Goal: Transaction & Acquisition: Purchase product/service

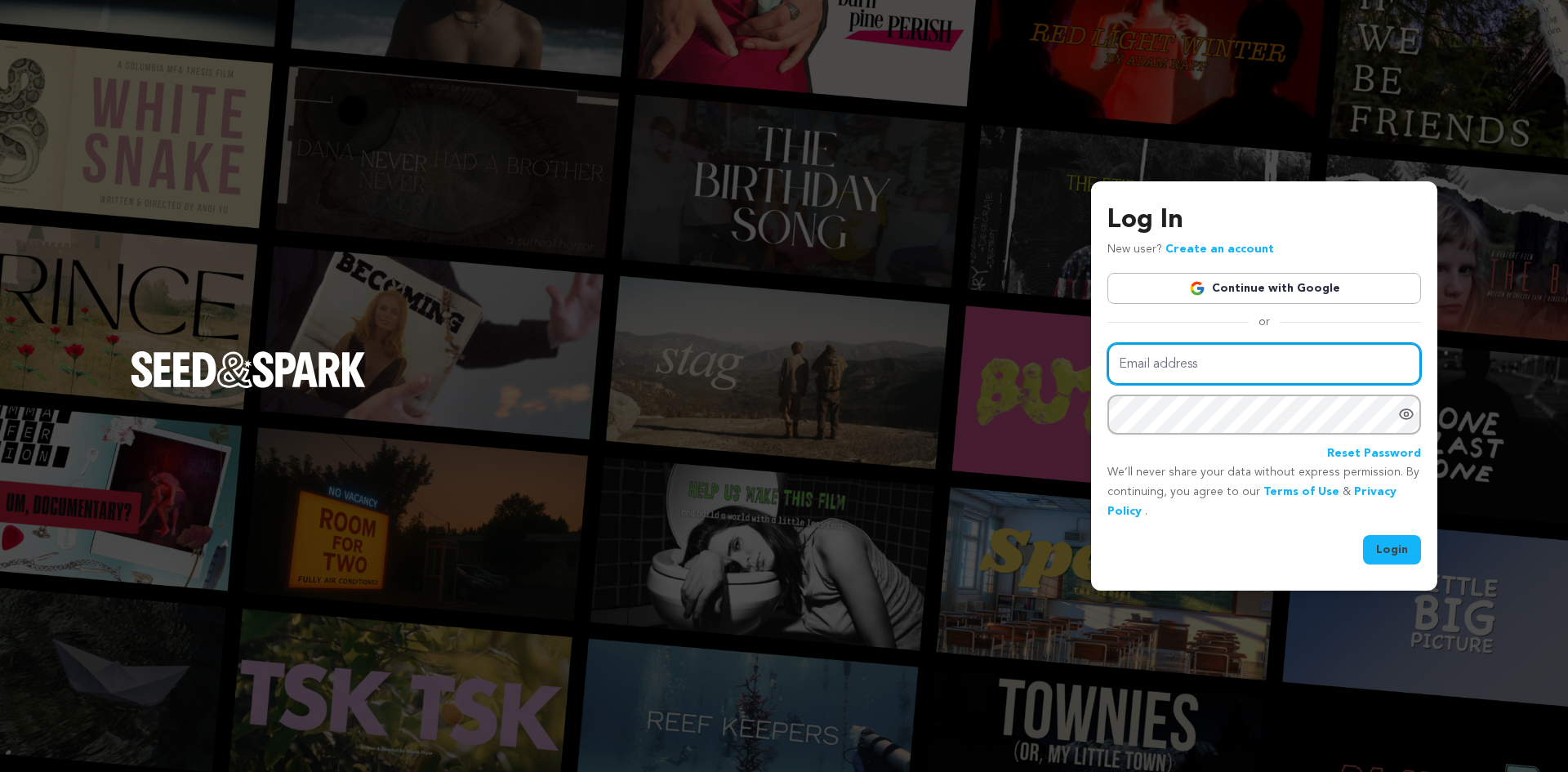
click at [1188, 367] on input "Email address" at bounding box center [1264, 363] width 314 height 41
type input "[EMAIL_ADDRESS][DOMAIN_NAME]"
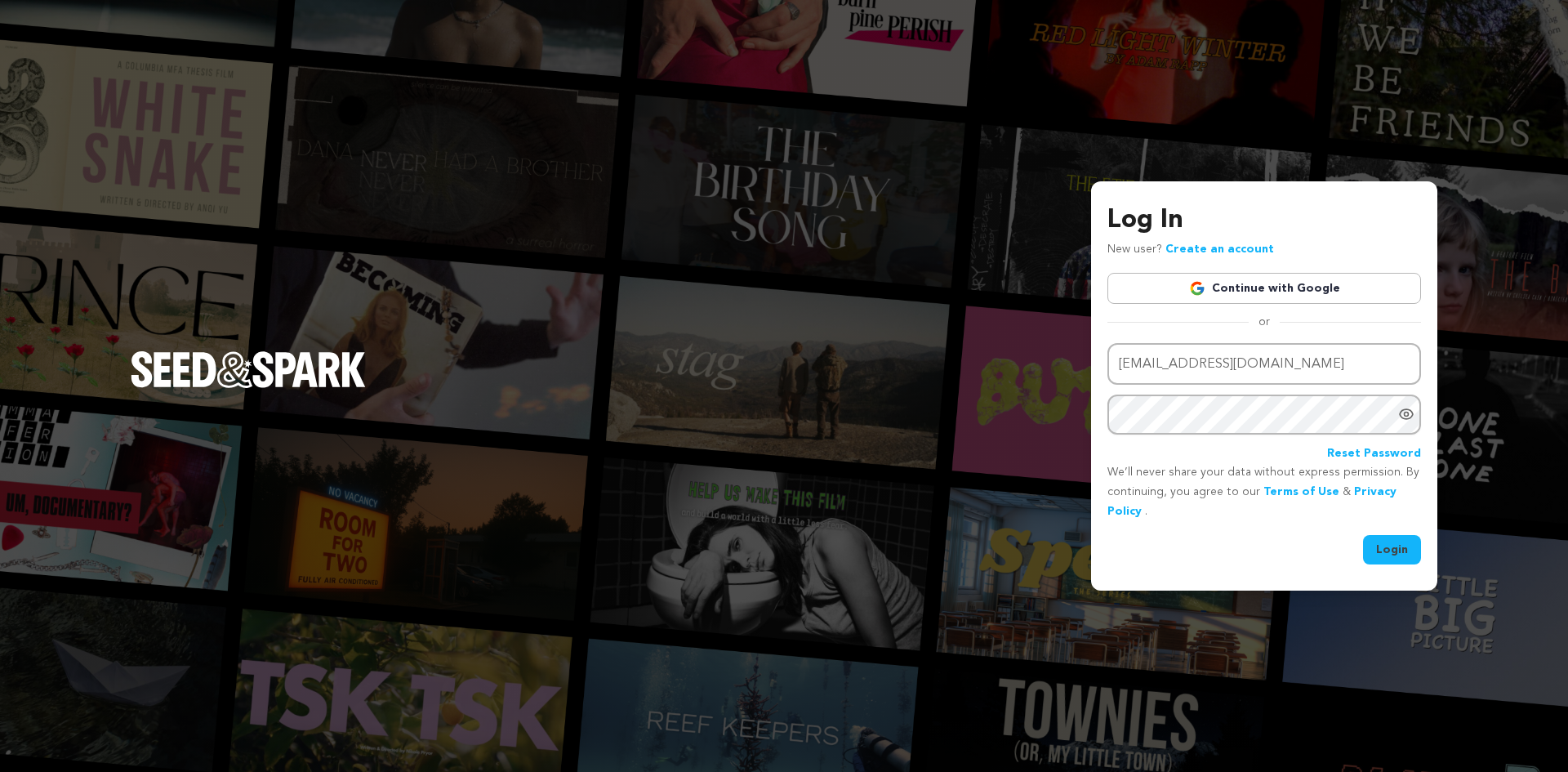
click at [1391, 545] on button "Login" at bounding box center [1392, 549] width 58 height 30
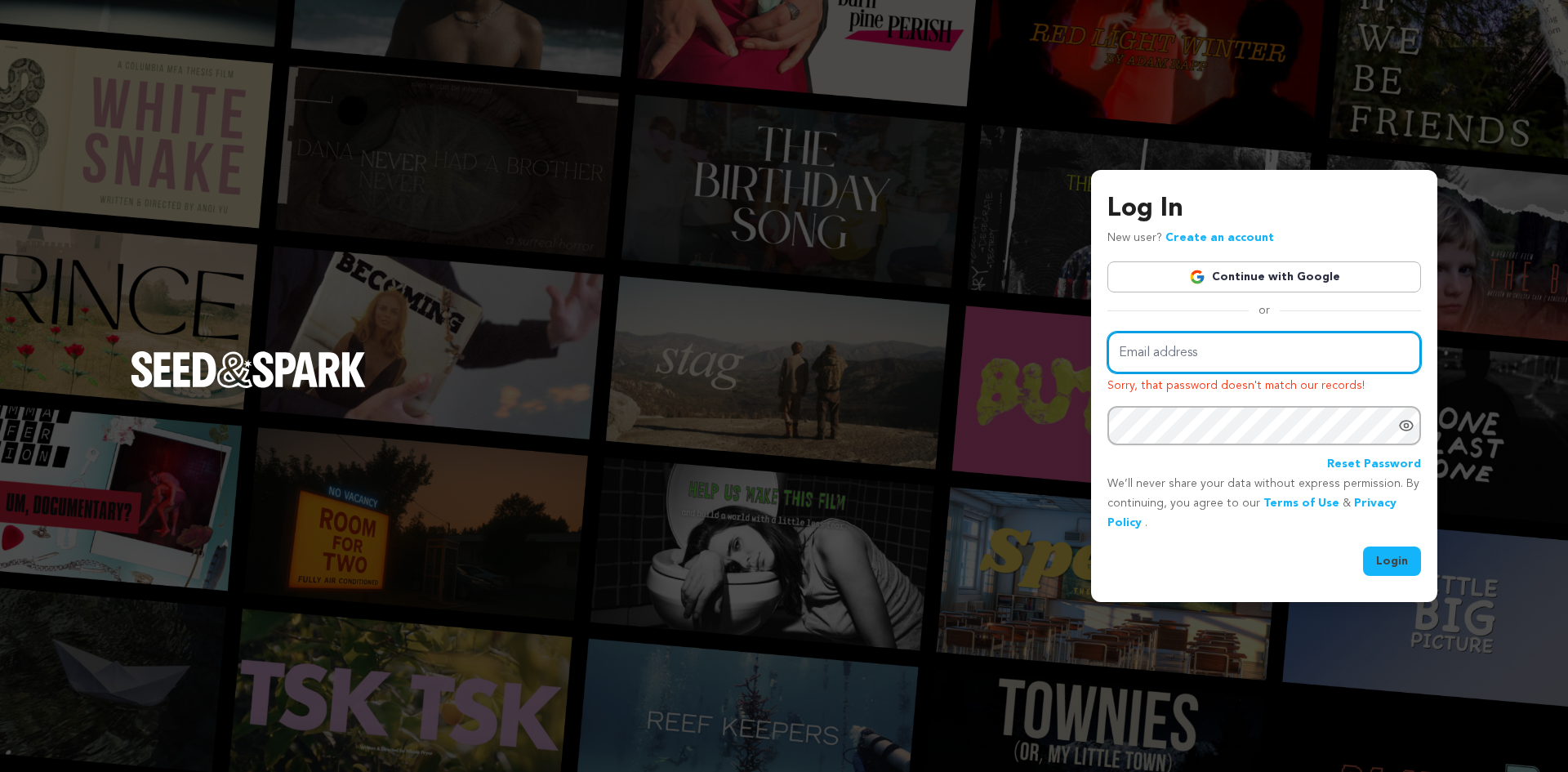
click at [1192, 353] on input "Email address" at bounding box center [1264, 351] width 314 height 41
type input "mouse0131@verizon.net"
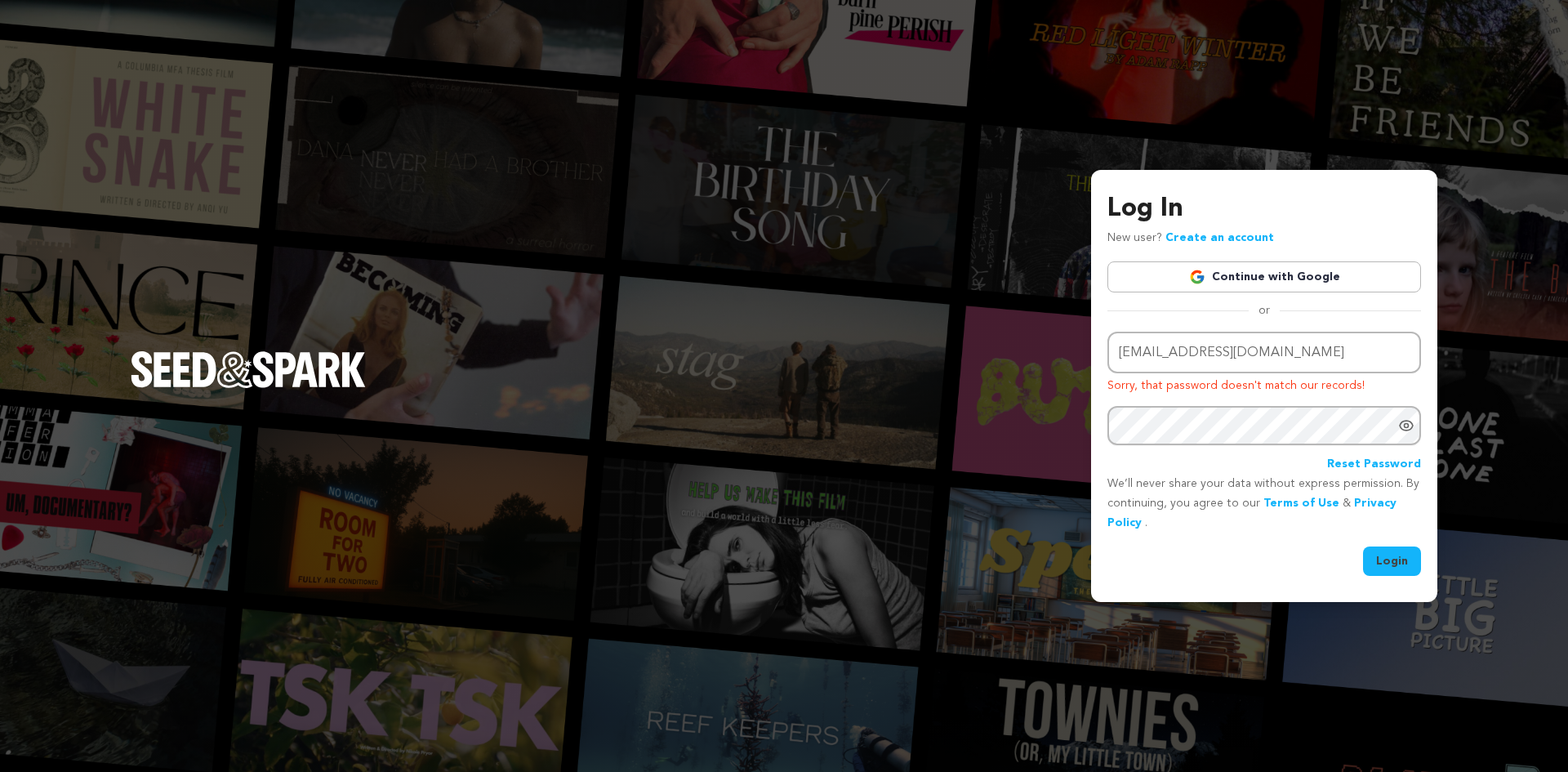
click at [1403, 428] on icon "Show password as plain text. Warning: this will display your password on the sc…" at bounding box center [1406, 425] width 16 height 16
click at [1397, 565] on button "Login" at bounding box center [1392, 561] width 58 height 30
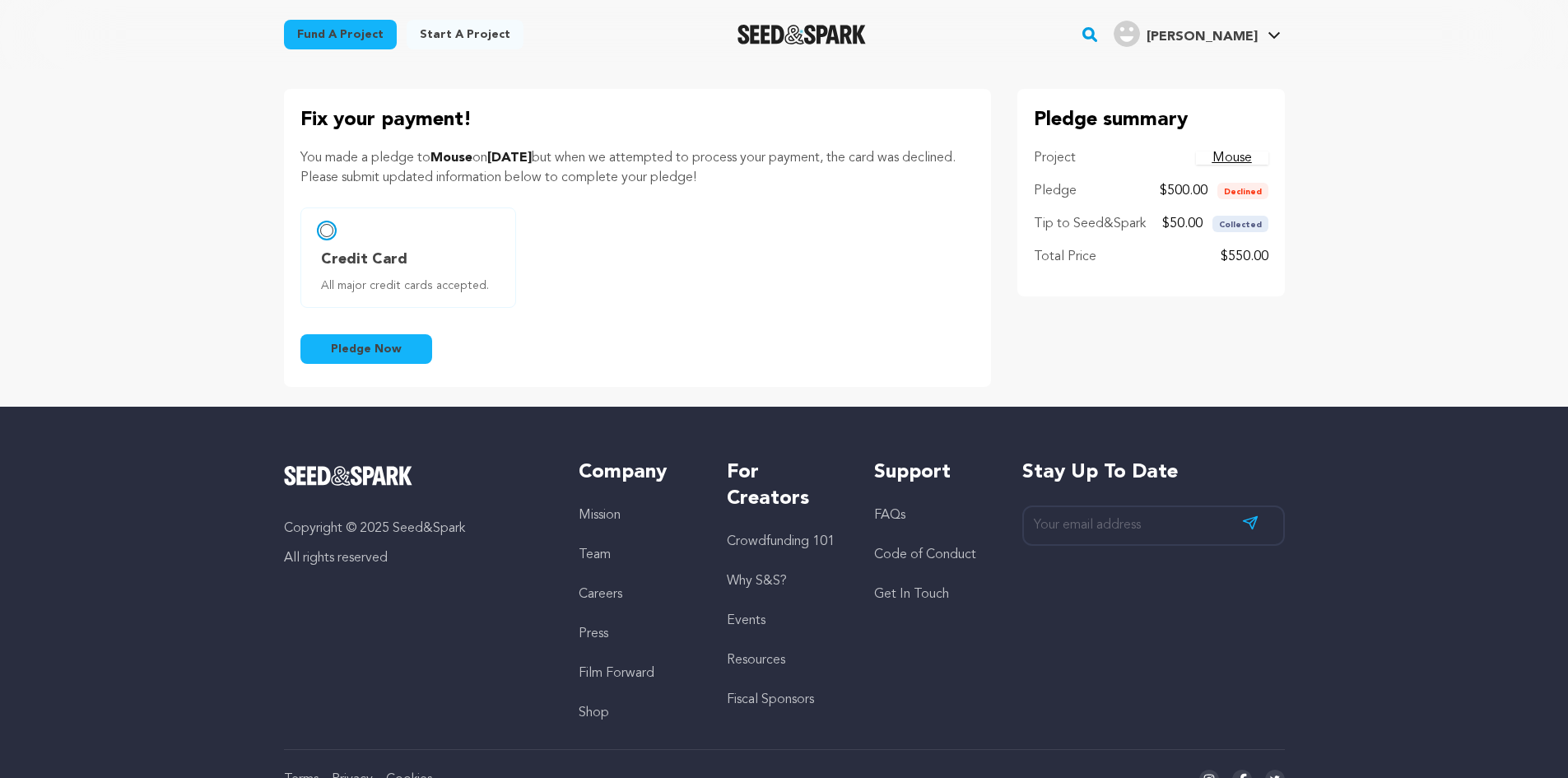
click at [324, 229] on input "Credit Card All major credit cards accepted." at bounding box center [327, 230] width 14 height 14
radio input "false"
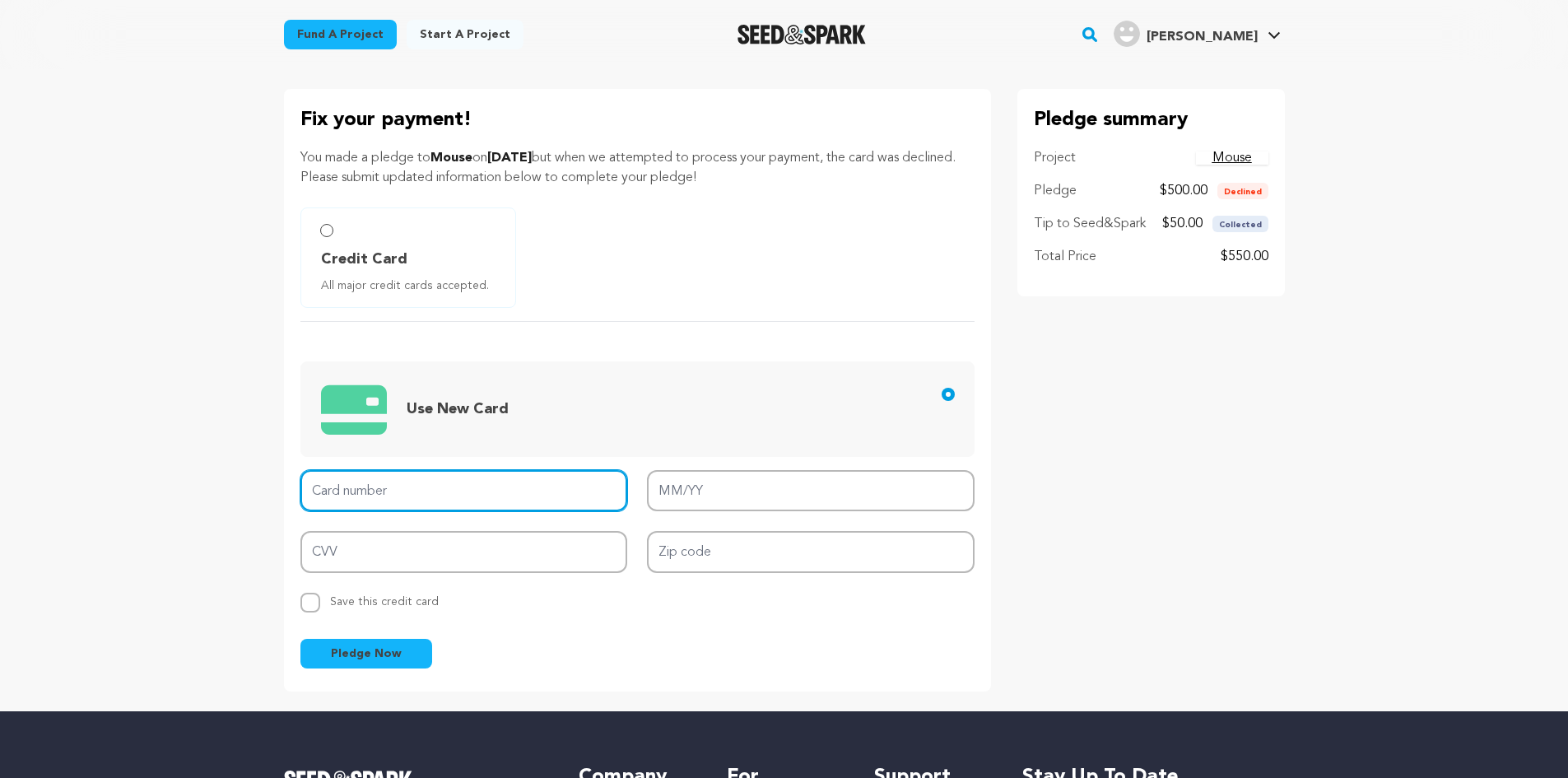
click at [385, 484] on input "Card number" at bounding box center [464, 491] width 328 height 42
type input "5262 1886 1198 2062"
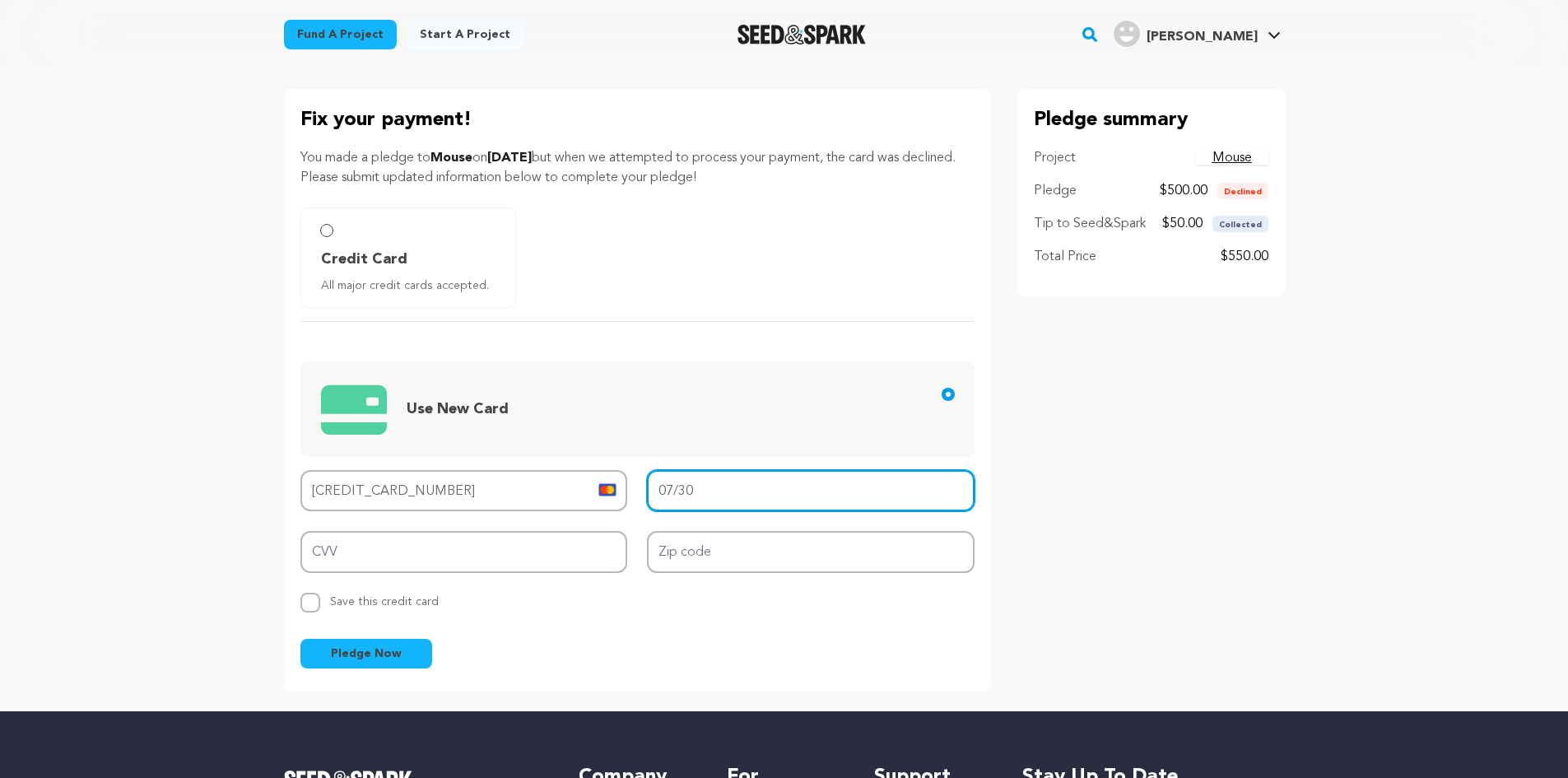
type input "07/30"
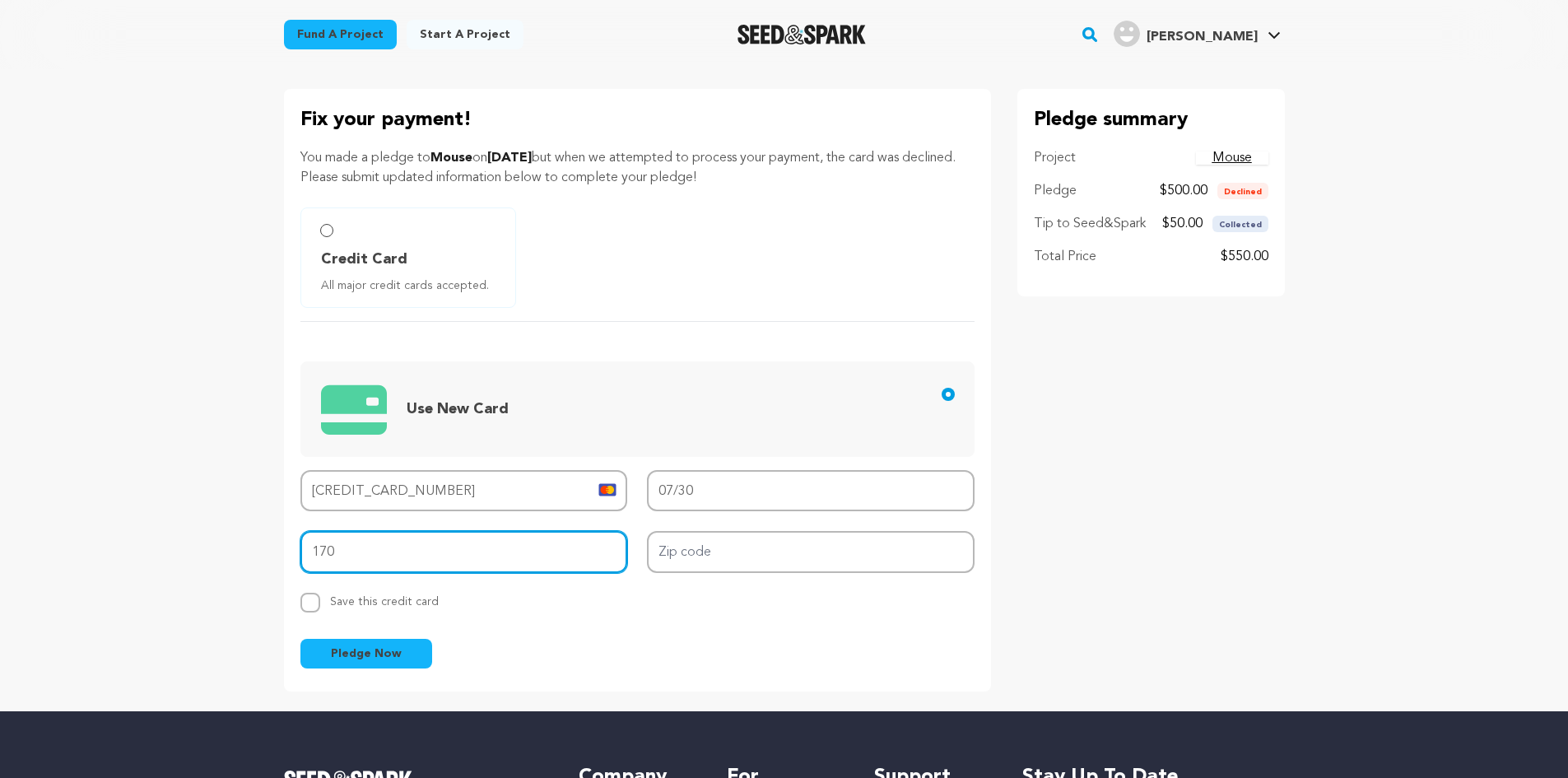
type input "170"
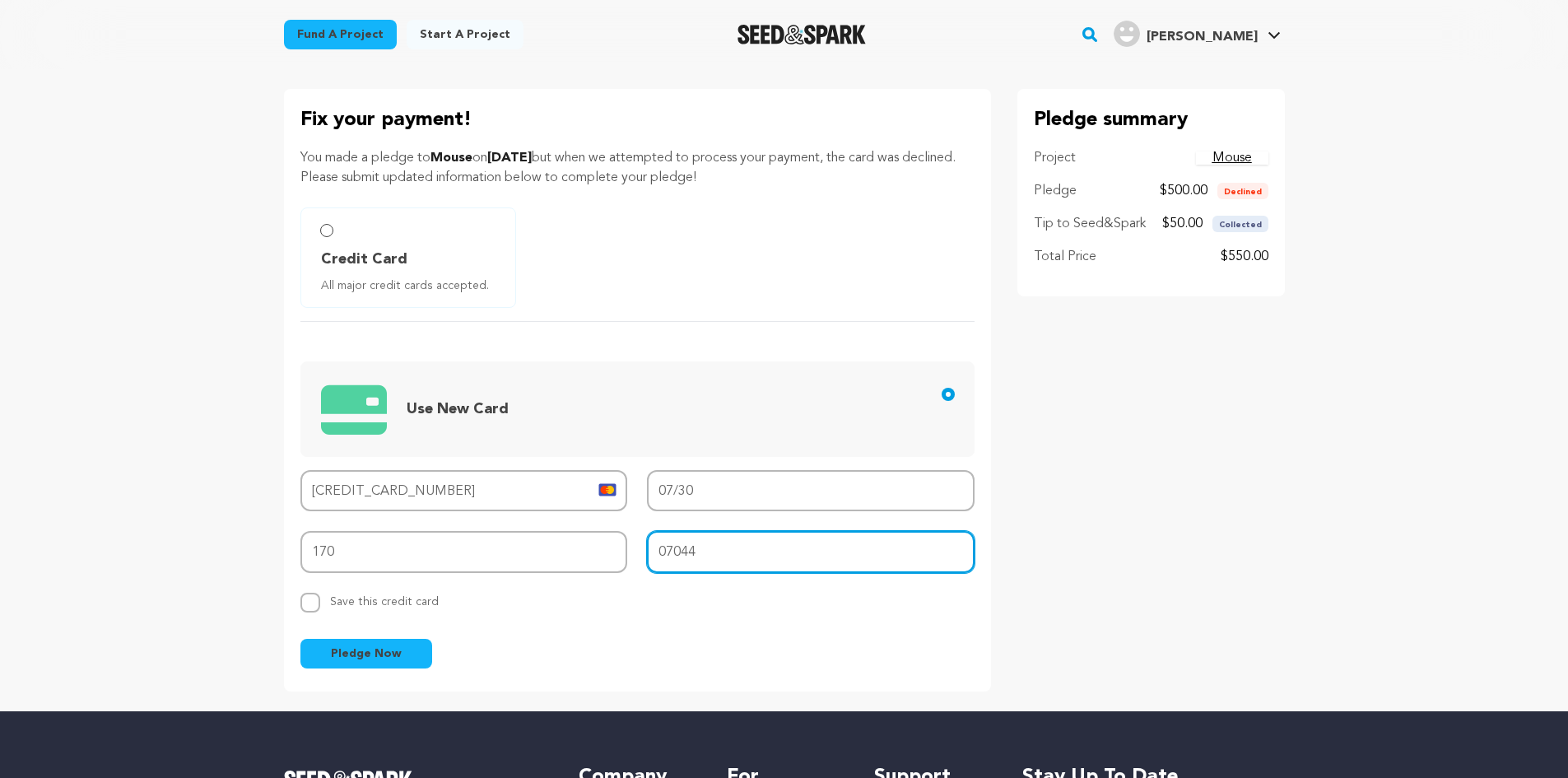
type input "07044"
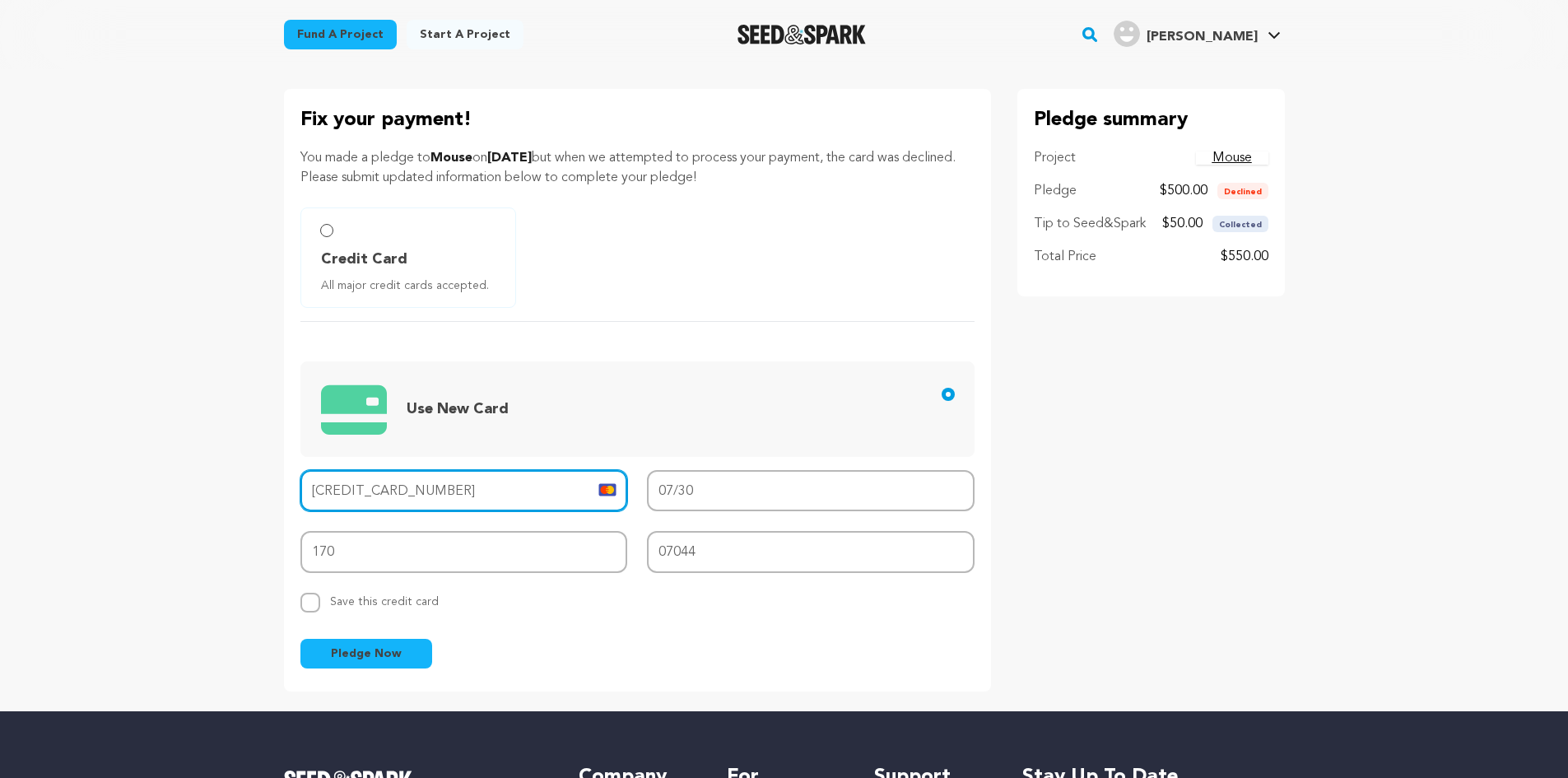
drag, startPoint x: 489, startPoint y: 494, endPoint x: 118, endPoint y: 491, distance: 371.0
click at [130, 493] on main "Fund a project Start a project Search" at bounding box center [784, 573] width 1568 height 1147
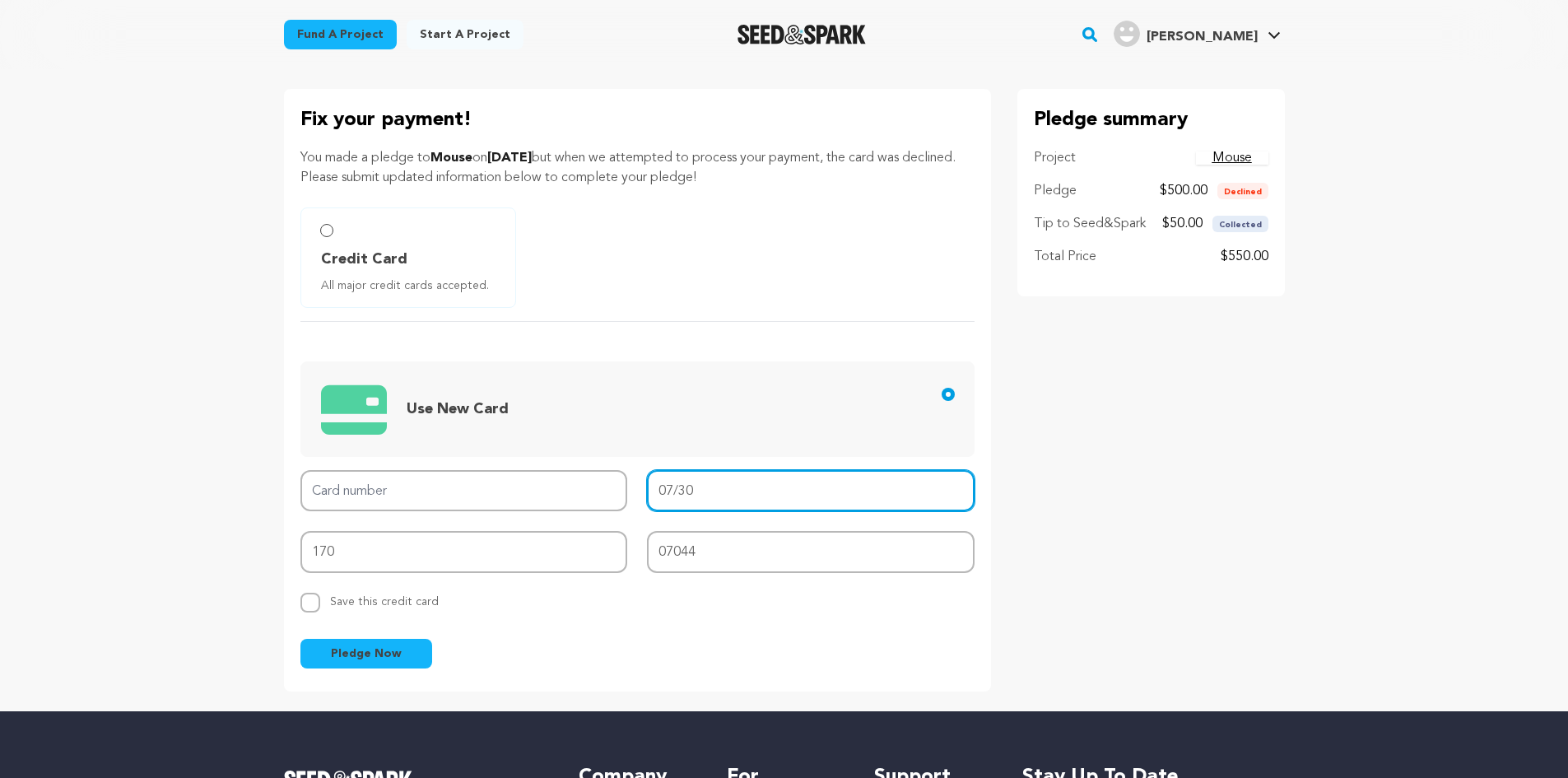
drag, startPoint x: 716, startPoint y: 493, endPoint x: 433, endPoint y: 524, distance: 284.7
click at [433, 524] on div "Card number MM/YY 07/30 CVV 170 Zip code 07044 Replace saved credit card Save t…" at bounding box center [637, 542] width 675 height 143
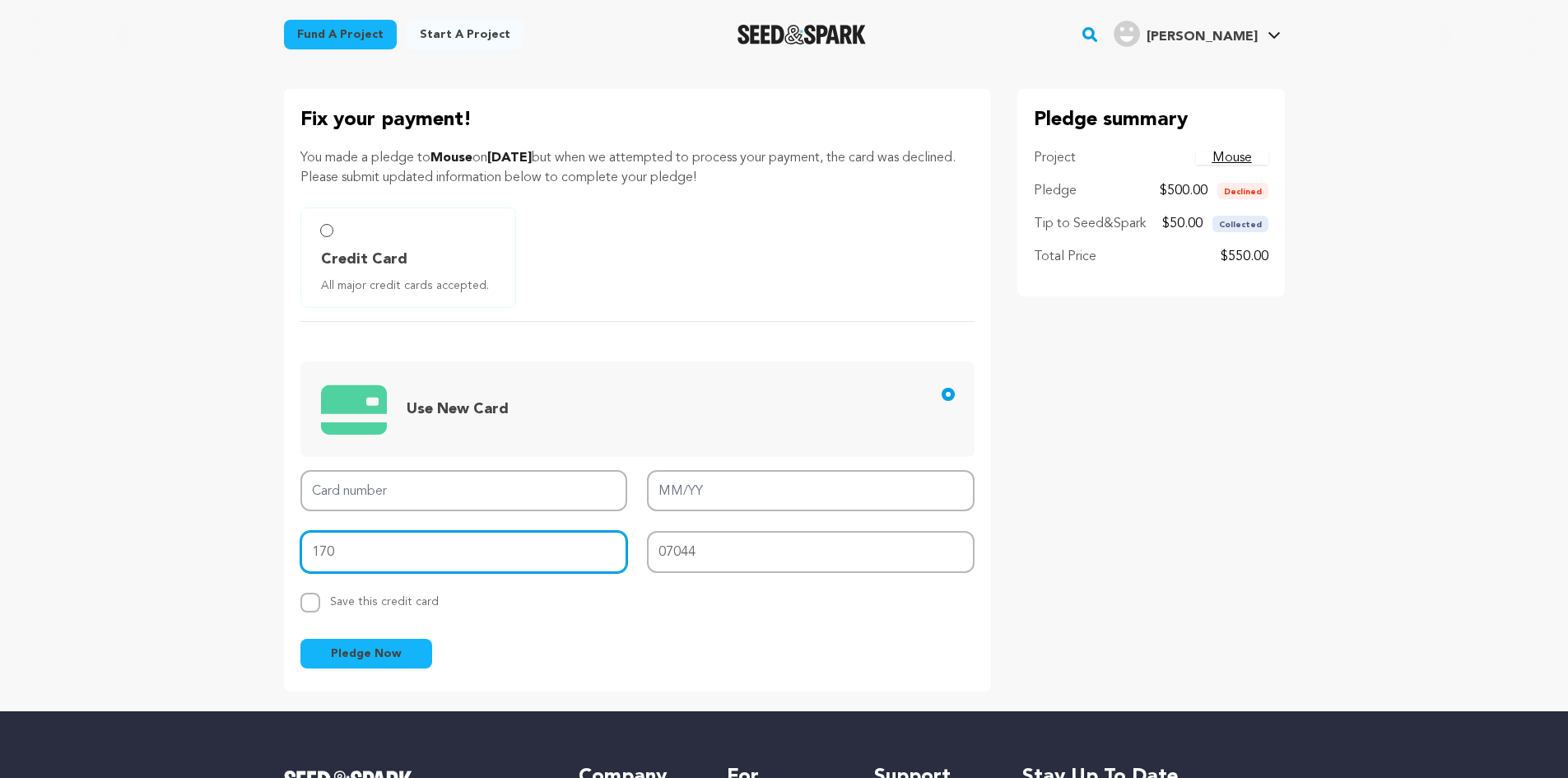
drag, startPoint x: 363, startPoint y: 552, endPoint x: 107, endPoint y: 580, distance: 257.5
click at [119, 582] on main "Fund a project Start a project Search" at bounding box center [784, 573] width 1568 height 1147
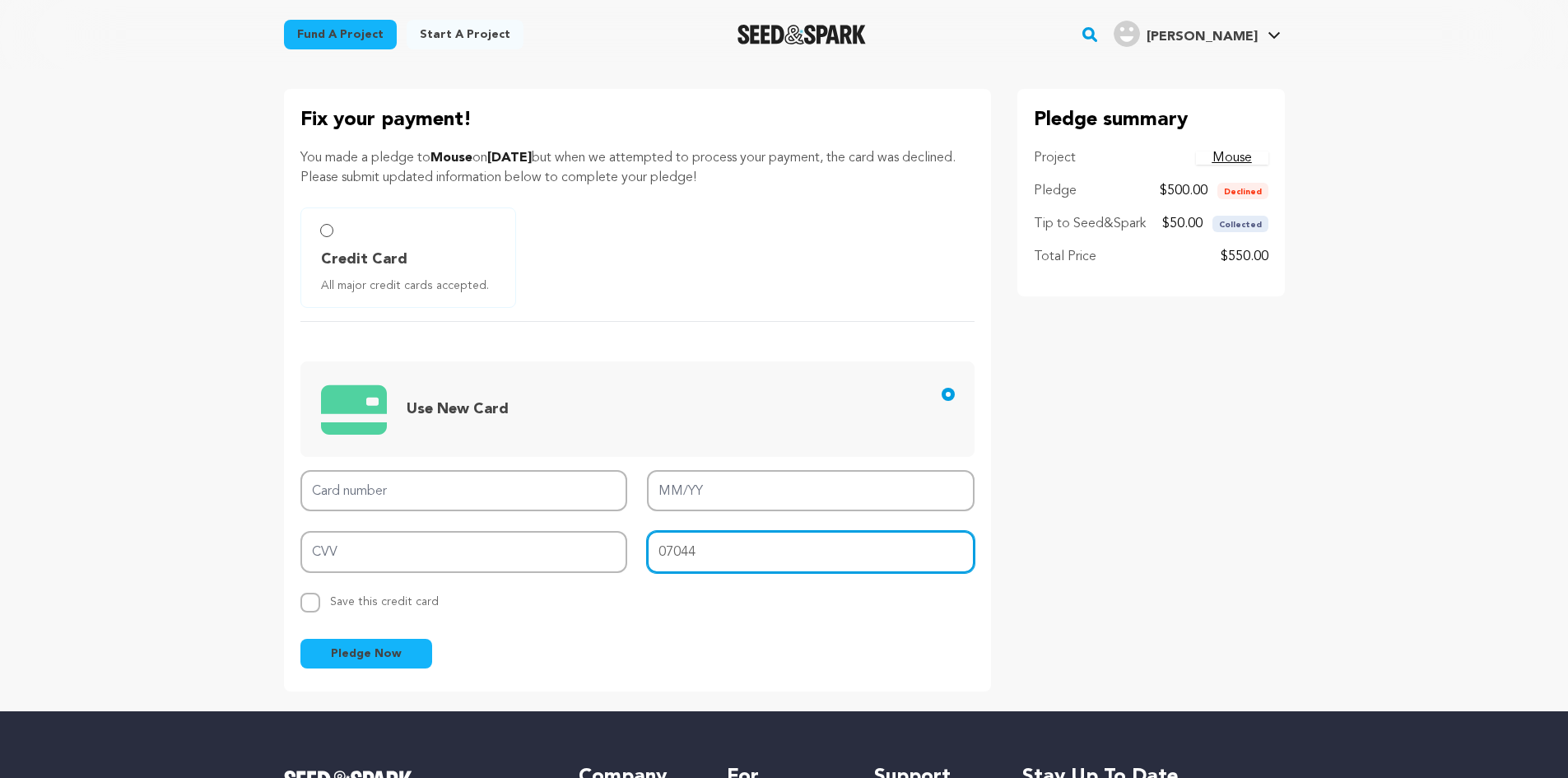
drag, startPoint x: 724, startPoint y: 559, endPoint x: 268, endPoint y: 598, distance: 457.7
click at [268, 598] on div "Fix your payment! You made a pledge to Mouse on August 10, 2025 but when we att…" at bounding box center [784, 390] width 1054 height 603
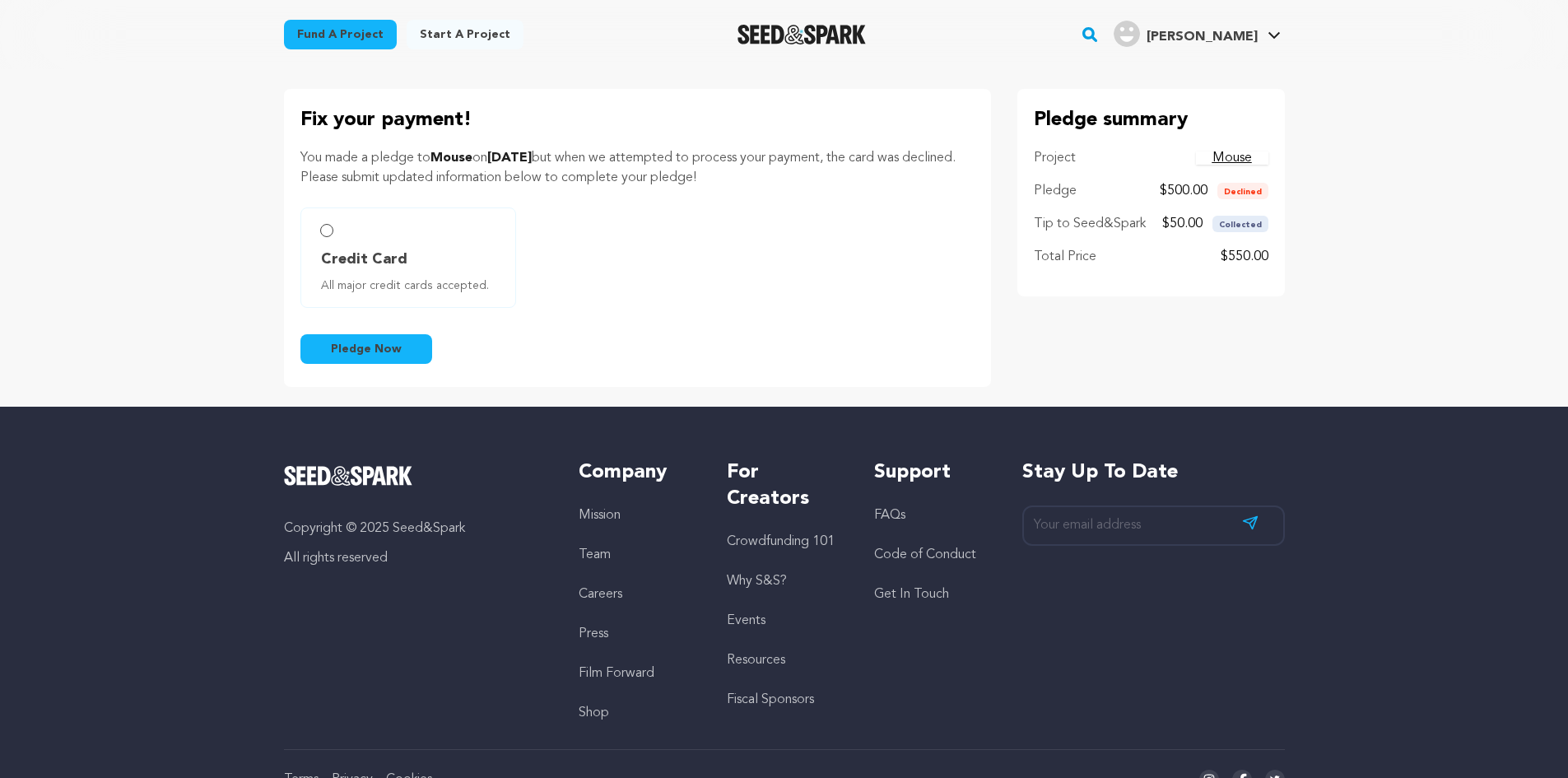
click at [334, 231] on label "Credit Card All major credit cards accepted." at bounding box center [407, 257] width 216 height 101
radio input "true"
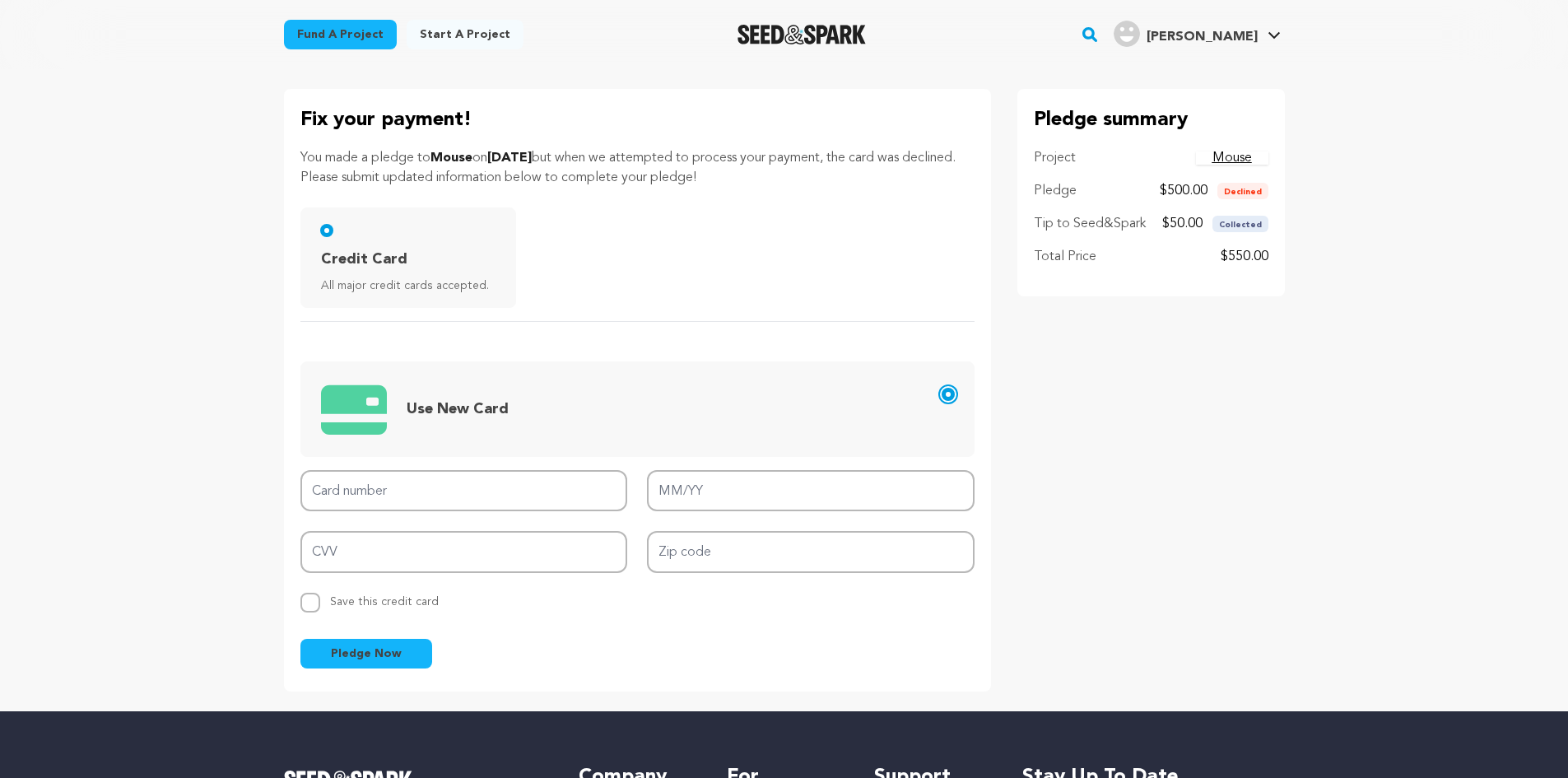
click at [950, 394] on input "Use New Card" at bounding box center [949, 395] width 14 height 14
click at [950, 390] on input "Use New Card" at bounding box center [949, 395] width 14 height 14
click at [322, 228] on input "Credit Card All major credit cards accepted." at bounding box center [327, 230] width 14 height 14
click at [950, 395] on input "Use New Card" at bounding box center [949, 395] width 14 height 14
click at [559, 246] on div "Credit Card All major credit cards accepted." at bounding box center [637, 257] width 675 height 101
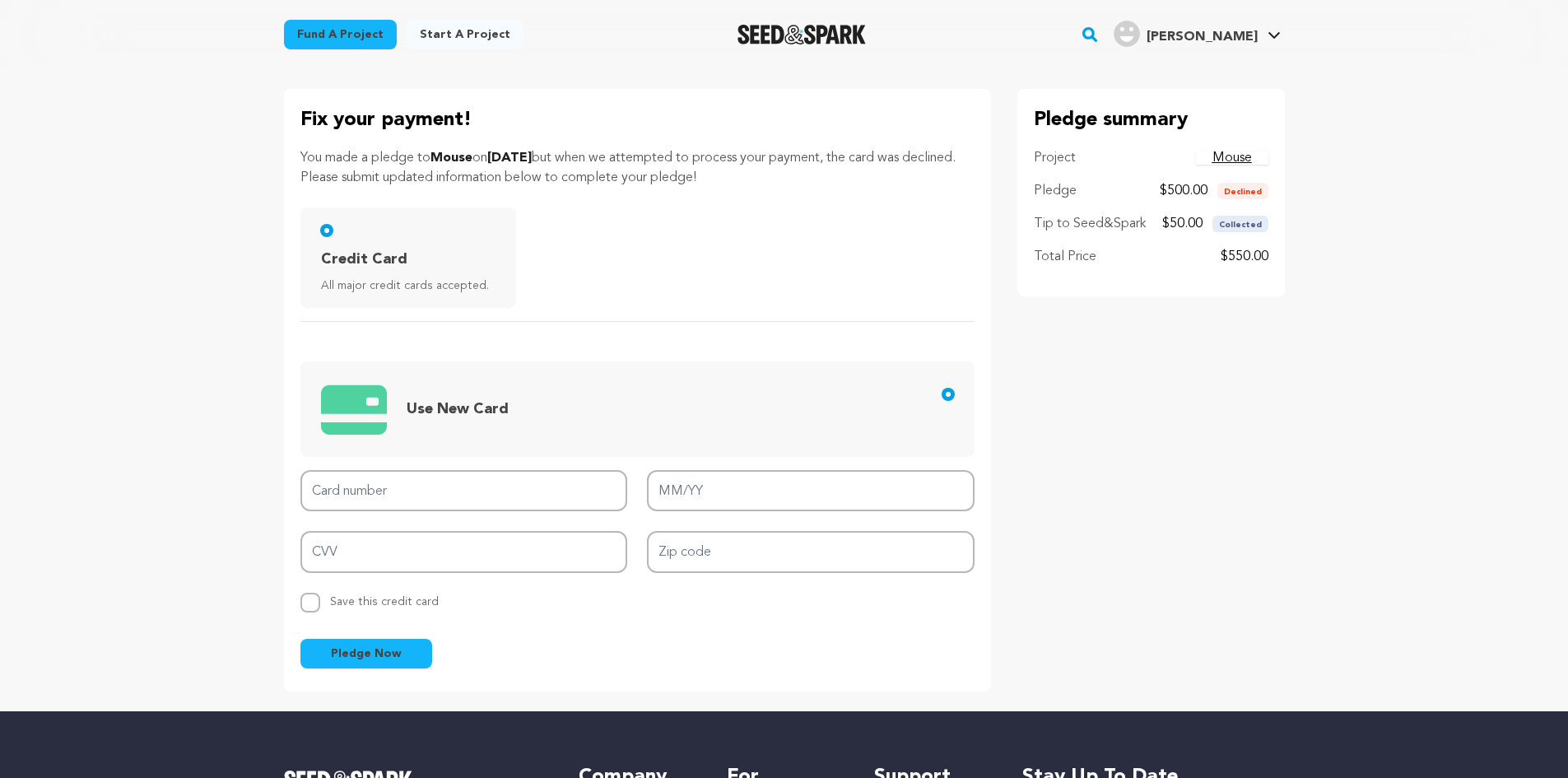
click at [665, 261] on div "Credit Card All major credit cards accepted." at bounding box center [637, 257] width 675 height 101
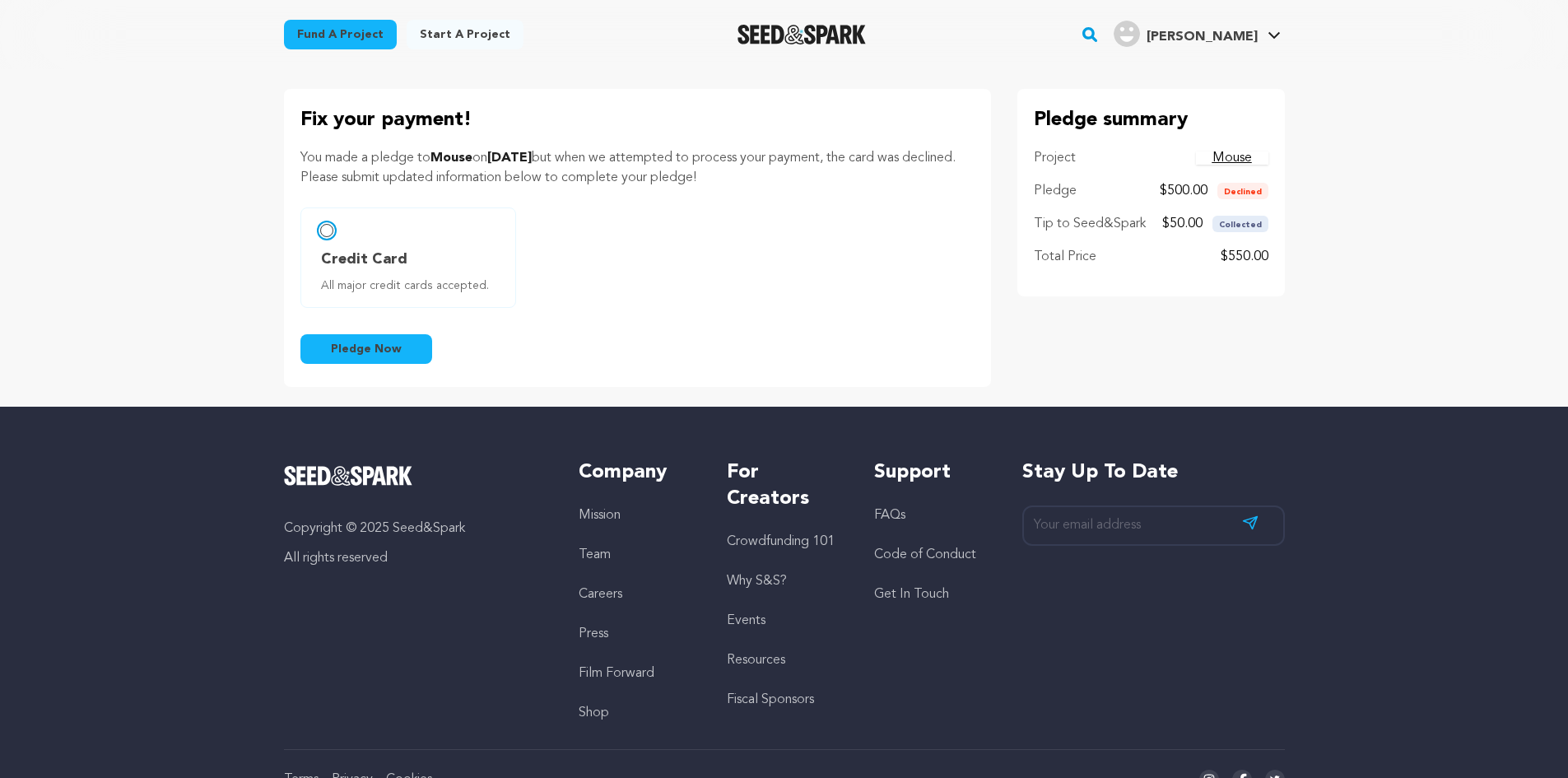
click at [328, 228] on input "Credit Card All major credit cards accepted." at bounding box center [327, 230] width 14 height 14
radio input "false"
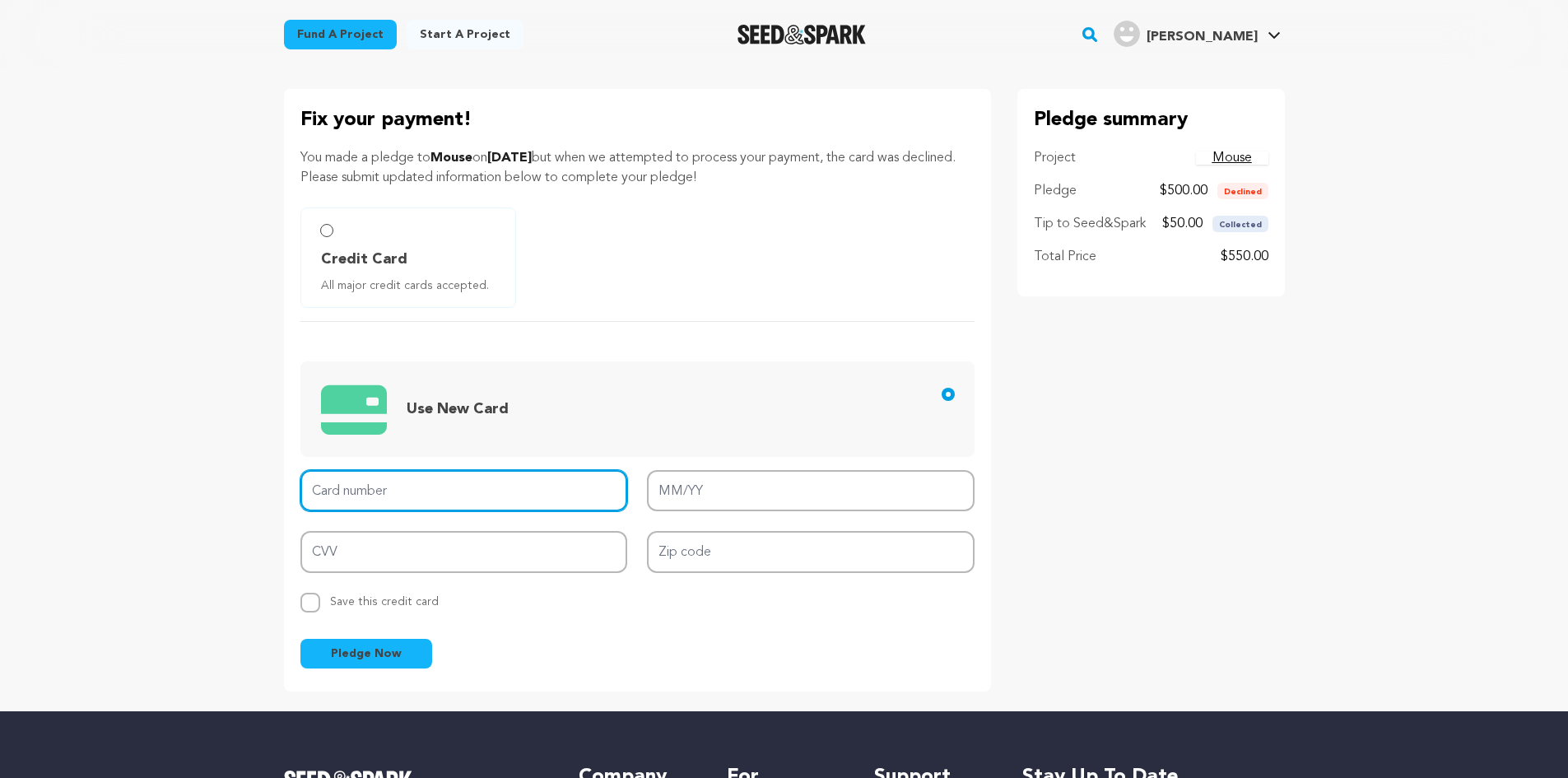
click at [439, 490] on input "Card number" at bounding box center [464, 491] width 328 height 42
type input "5262 1886 1198 2062"
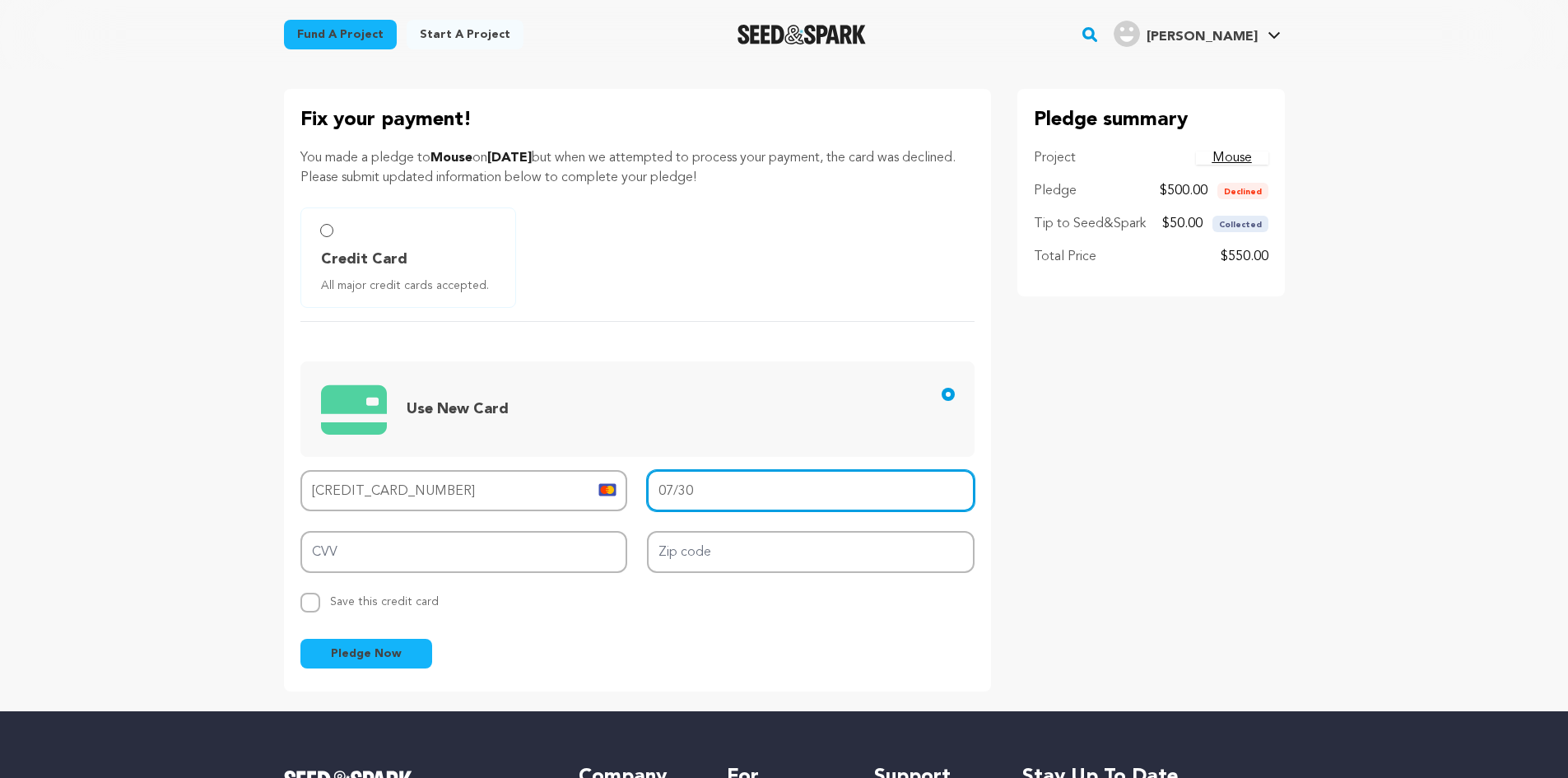
type input "07/30"
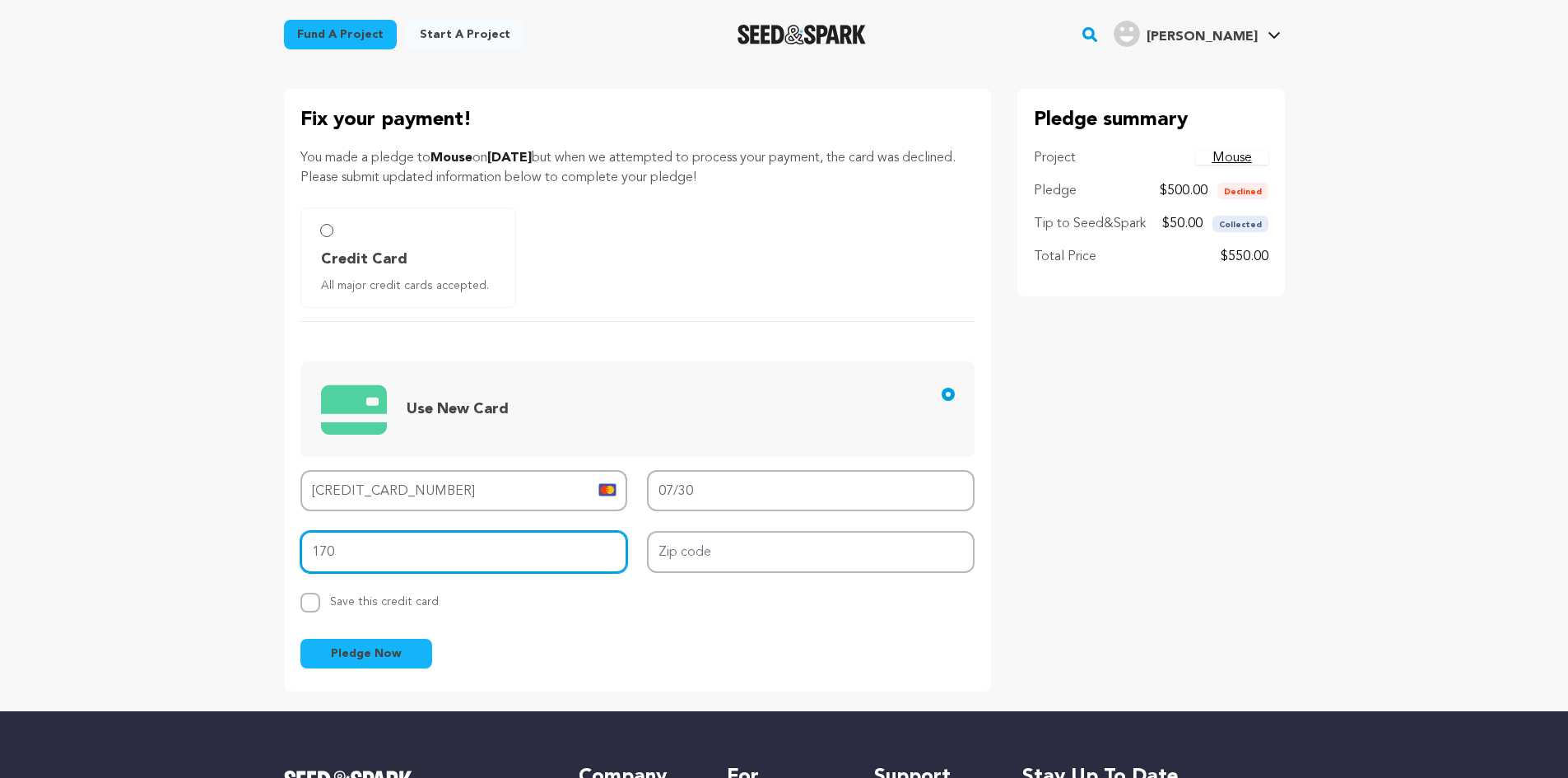
type input "170"
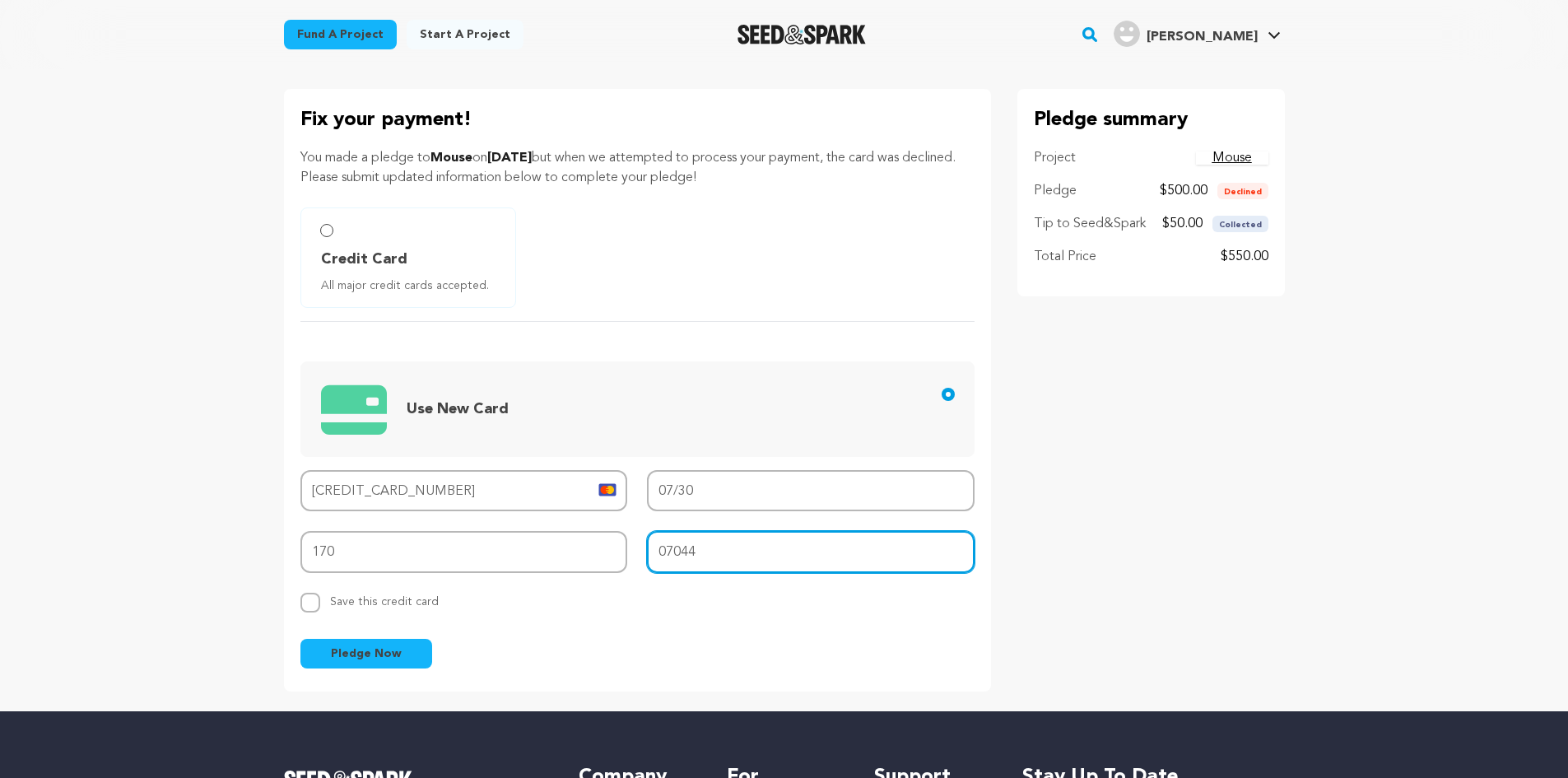
type input "07044"
click at [371, 656] on span "Pledge Now" at bounding box center [366, 653] width 71 height 16
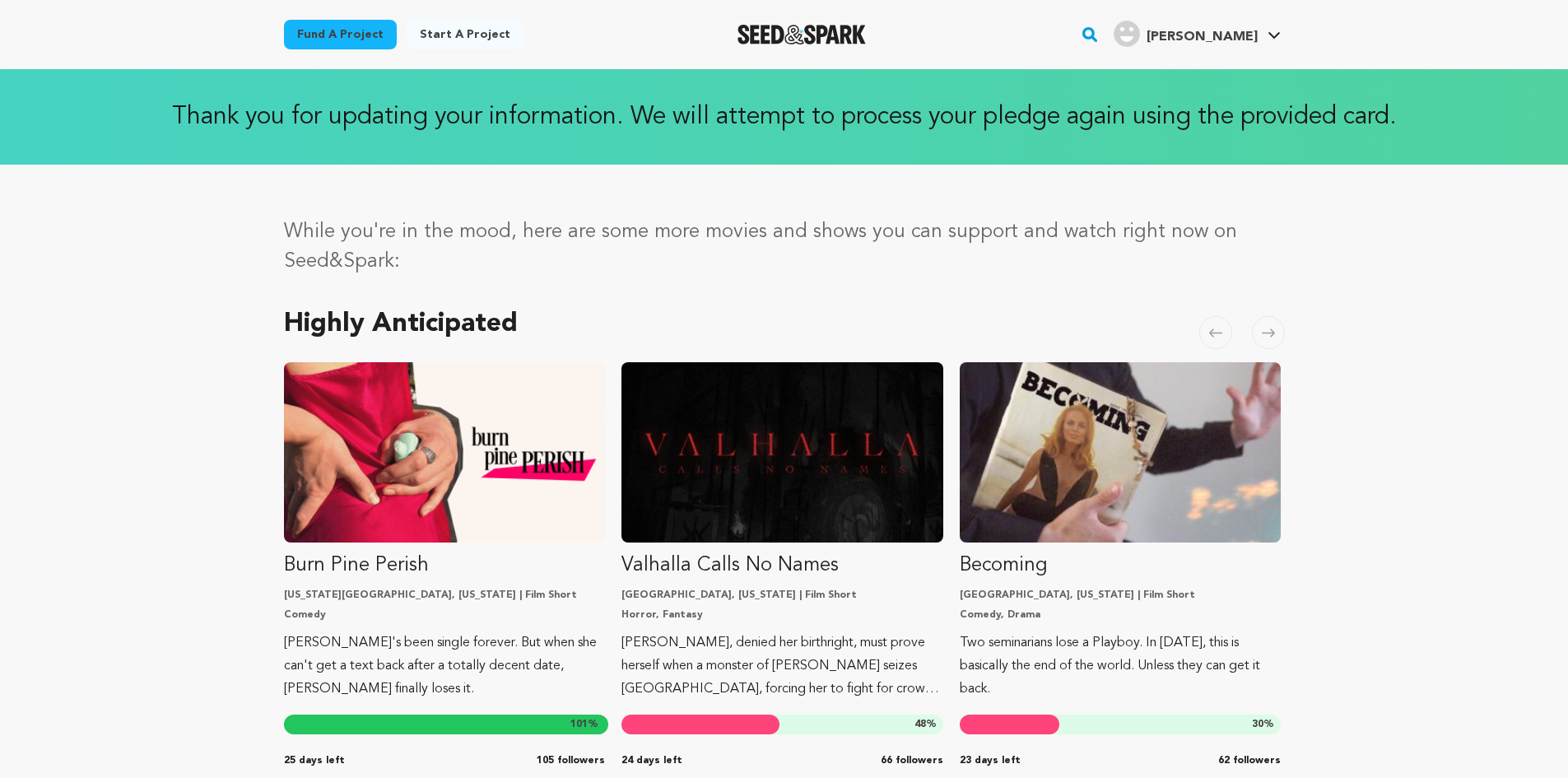
click at [326, 36] on link "Fund a project" at bounding box center [340, 34] width 113 height 30
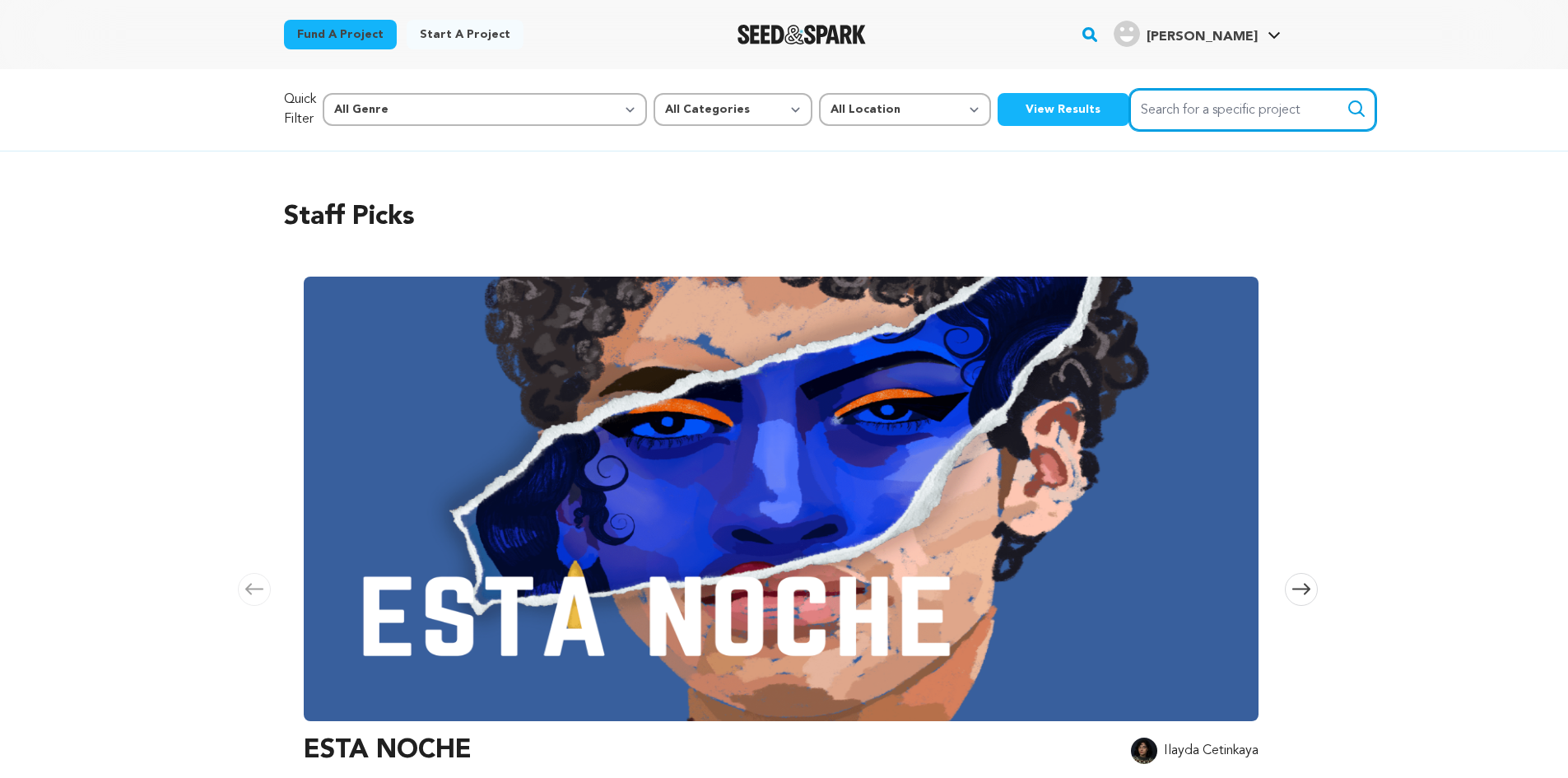
click at [1130, 107] on input "Search for a specific project" at bounding box center [1252, 109] width 247 height 42
type input "mouse"
click at [1263, 97] on input "mouse" at bounding box center [1252, 109] width 247 height 42
click at [1347, 102] on icon "submit" at bounding box center [1357, 108] width 19 height 19
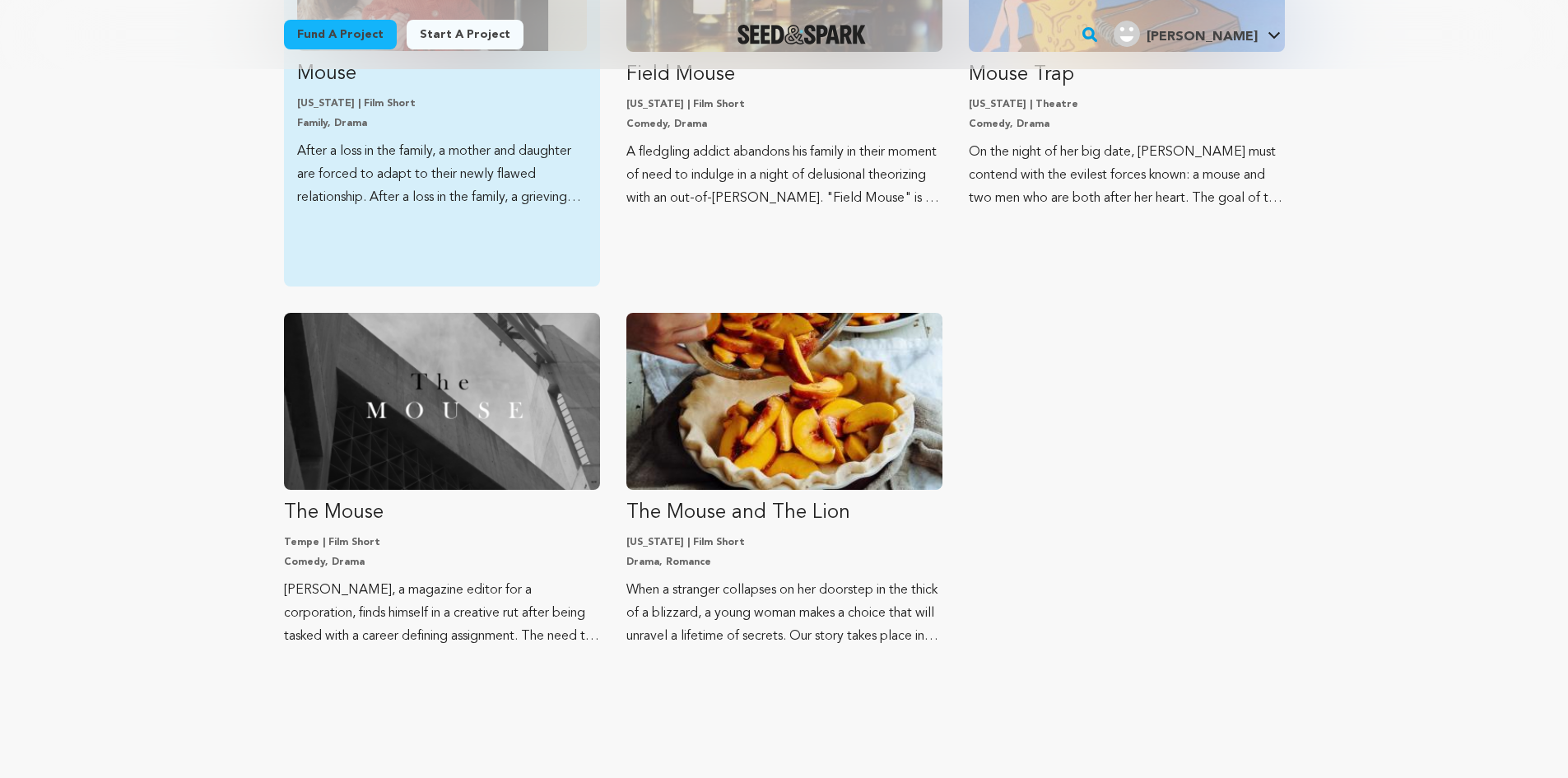
scroll to position [411, 0]
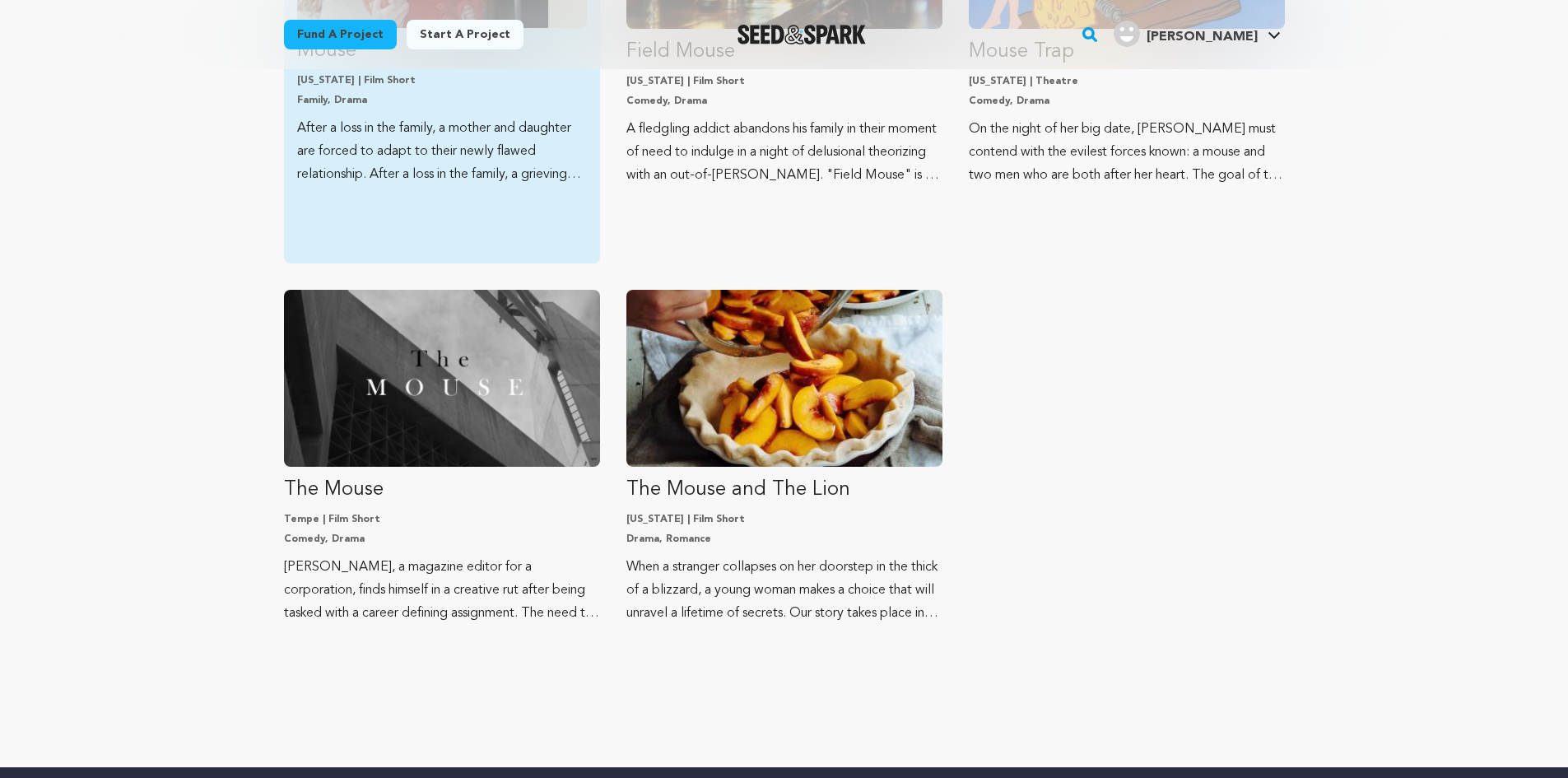
click at [399, 144] on p "After a loss in the family, a mother and daughter are forced to adapt to their …" at bounding box center [441, 151] width 289 height 69
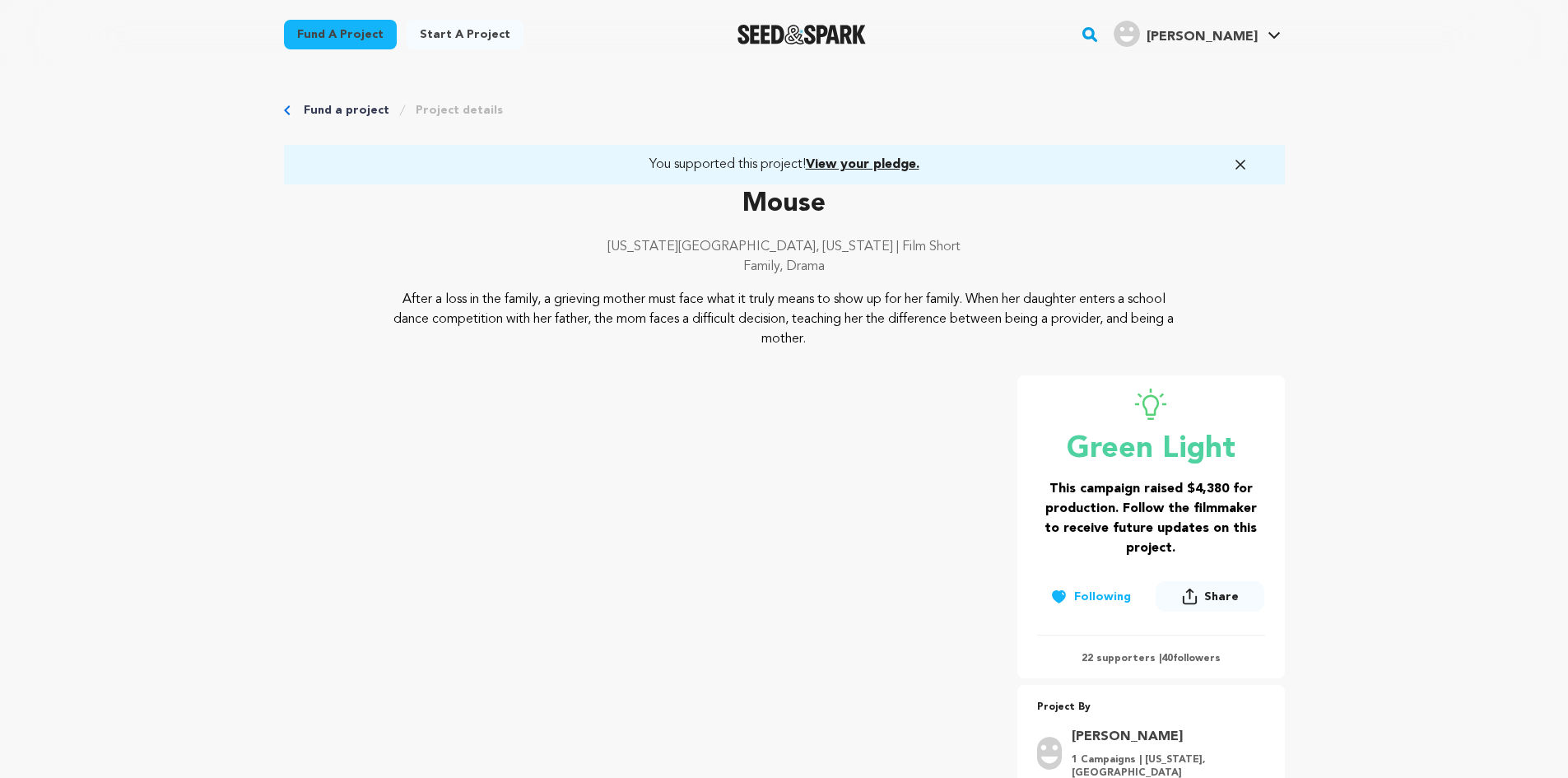
click at [871, 159] on span "View your pledge." at bounding box center [862, 165] width 113 height 14
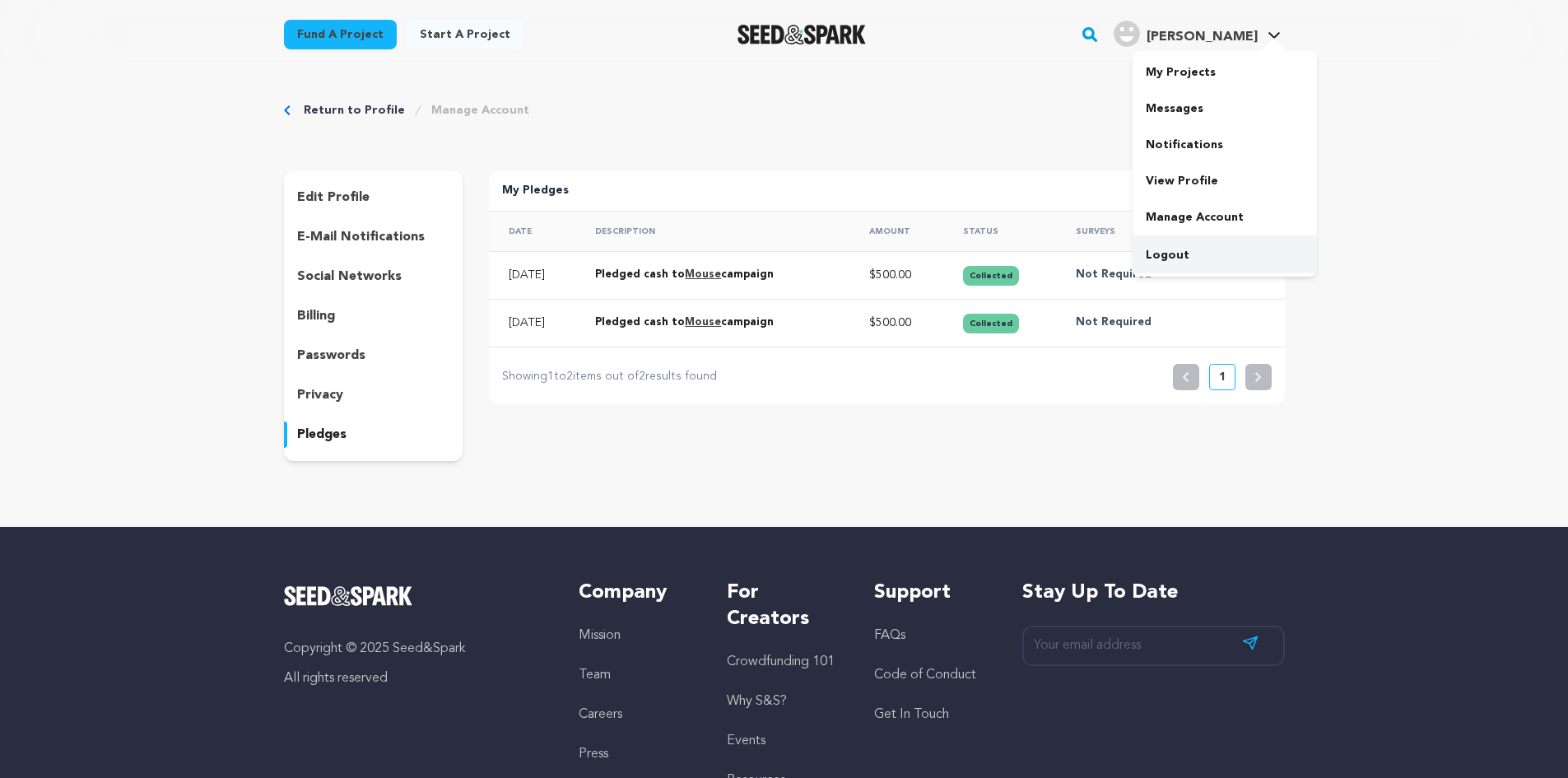
click at [1182, 252] on link "Logout" at bounding box center [1224, 254] width 185 height 36
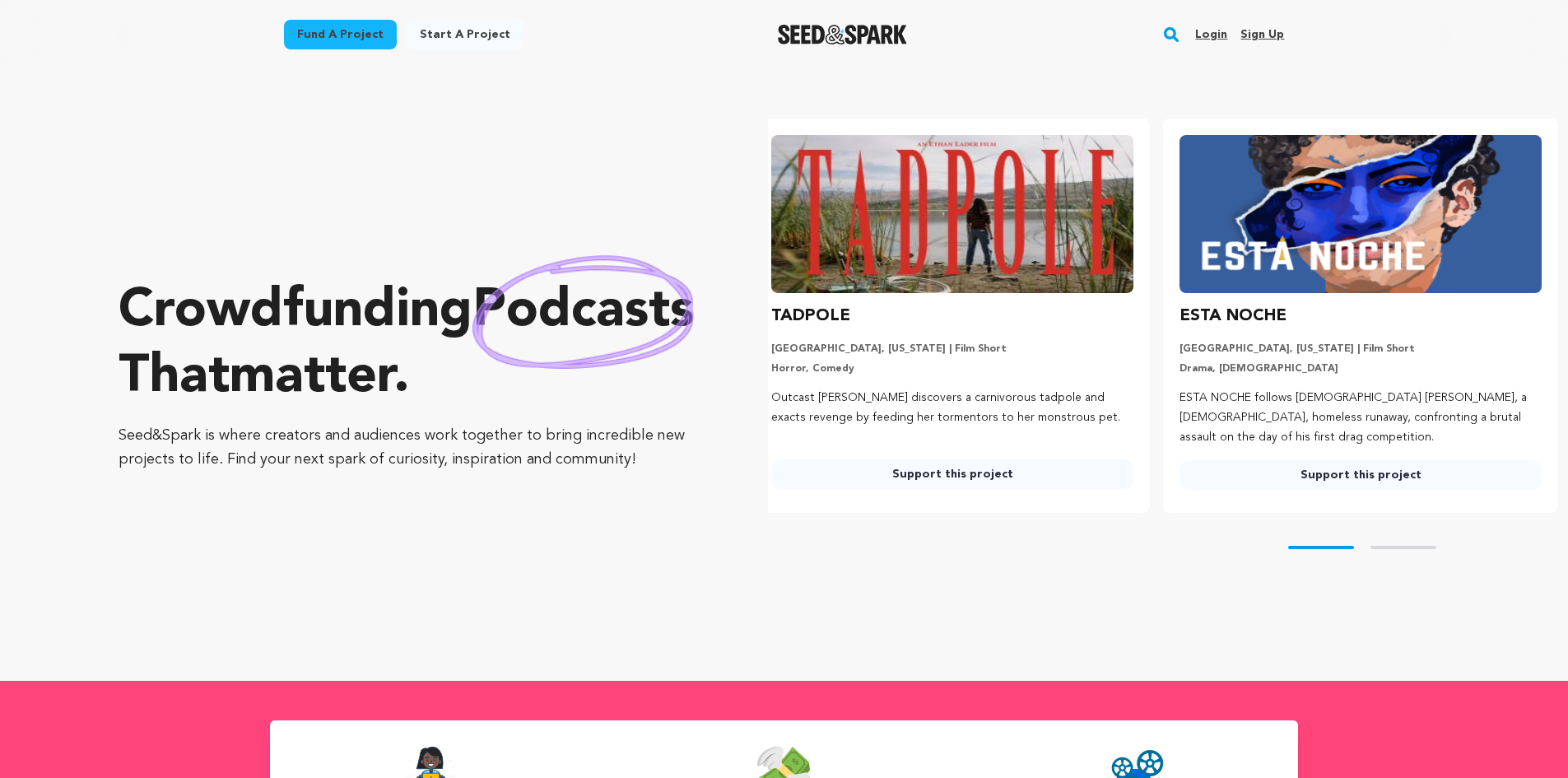
scroll to position [0, 168]
